Goal: Find contact information: Find contact information

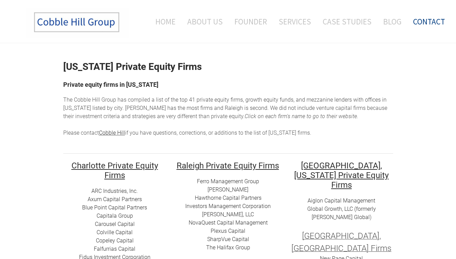
click at [428, 24] on link "Contact" at bounding box center [426, 21] width 37 height 29
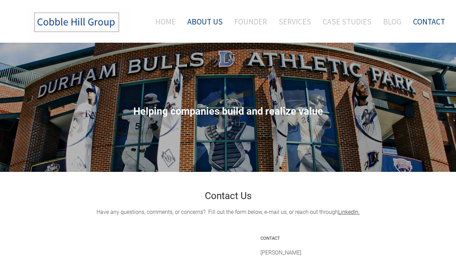
click at [213, 24] on link "About Us" at bounding box center [205, 21] width 46 height 29
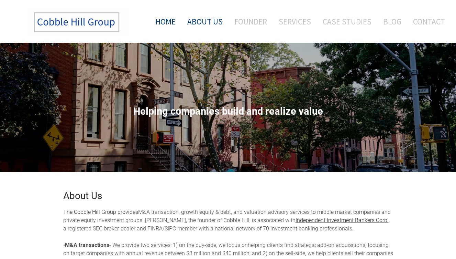
click at [172, 28] on link "Home" at bounding box center [163, 21] width 36 height 29
